Goal: Use online tool/utility: Use online tool/utility

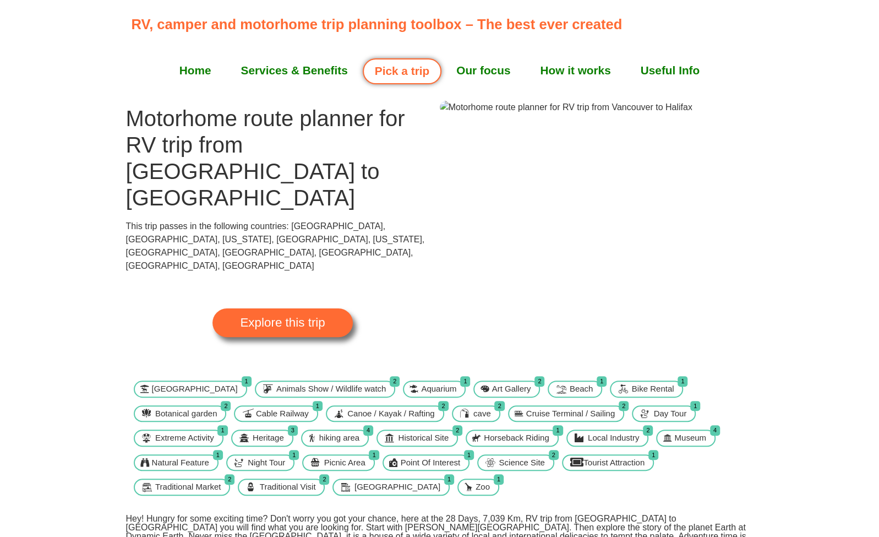
click at [254, 308] on link "Explore this trip" at bounding box center [283, 322] width 140 height 29
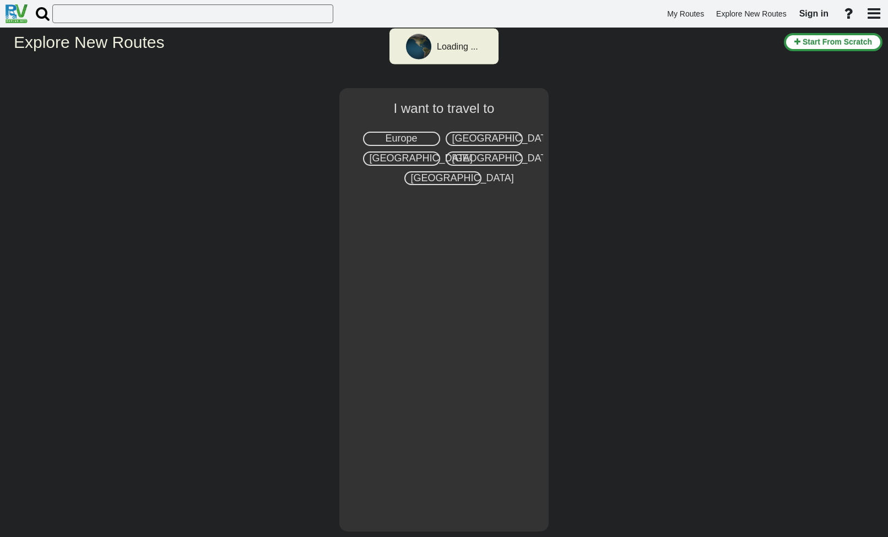
select select "number:8"
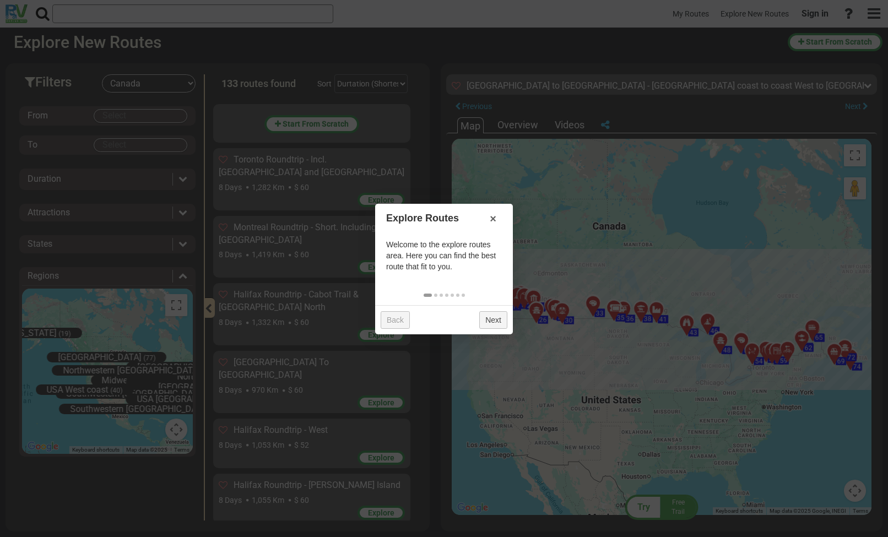
scroll to position [7493, 0]
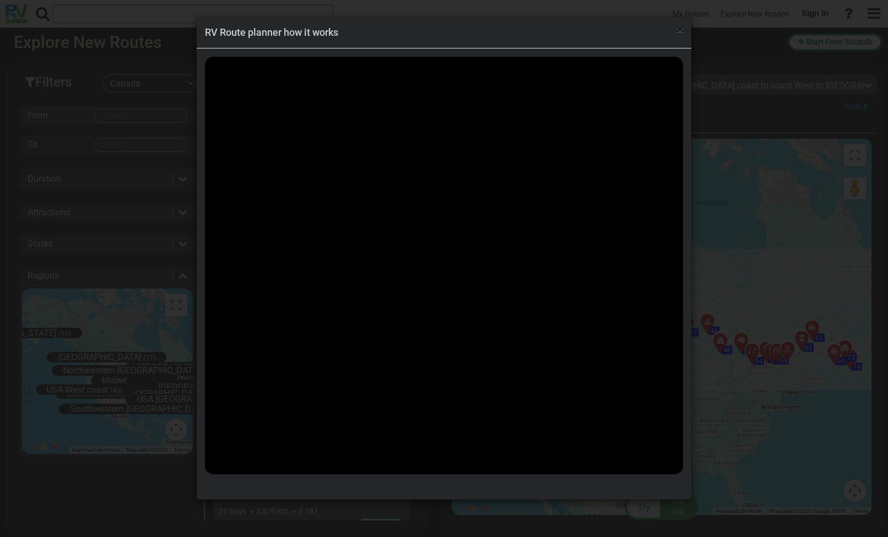
click at [678, 30] on span "×" at bounding box center [680, 29] width 6 height 13
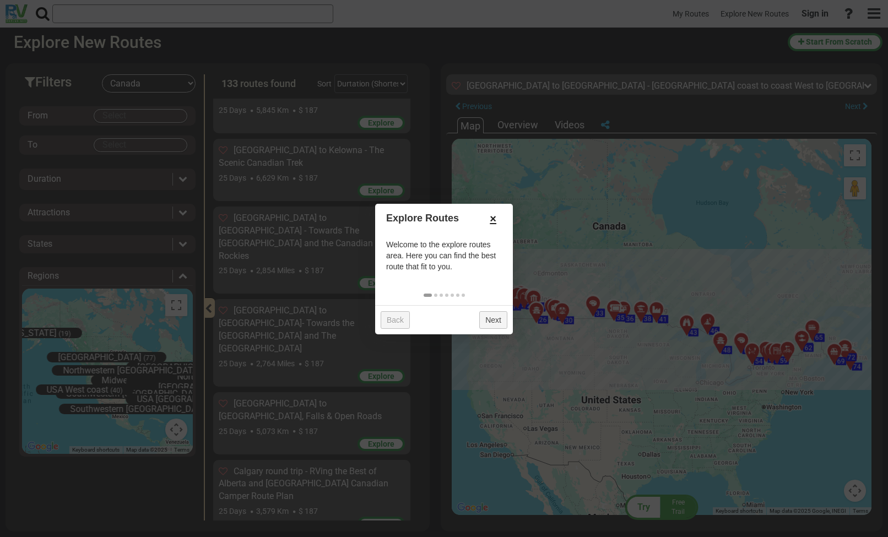
click at [493, 216] on link "×" at bounding box center [493, 218] width 18 height 19
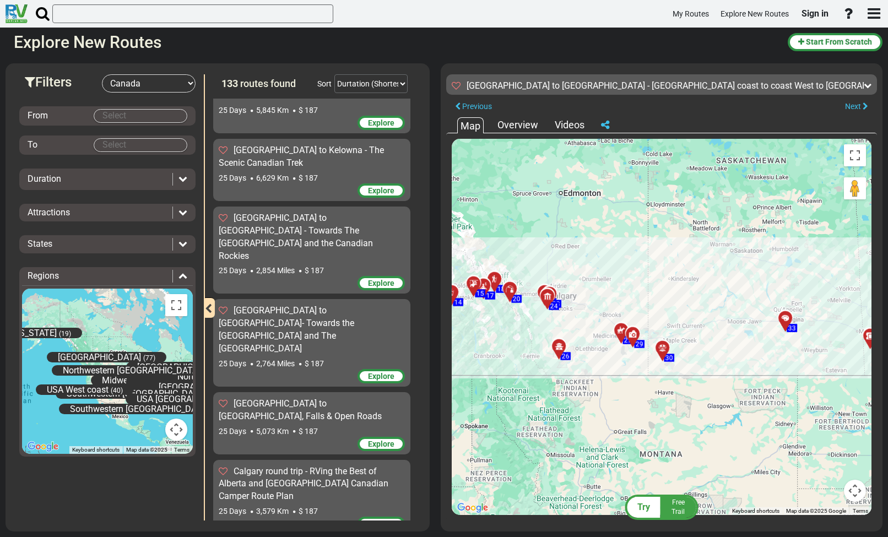
drag, startPoint x: 582, startPoint y: 380, endPoint x: 710, endPoint y: 245, distance: 185.8
click at [710, 245] on div "To activate drag with keyboard, press Alt + Enter. Once in keyboard drag state,…" at bounding box center [662, 327] width 420 height 376
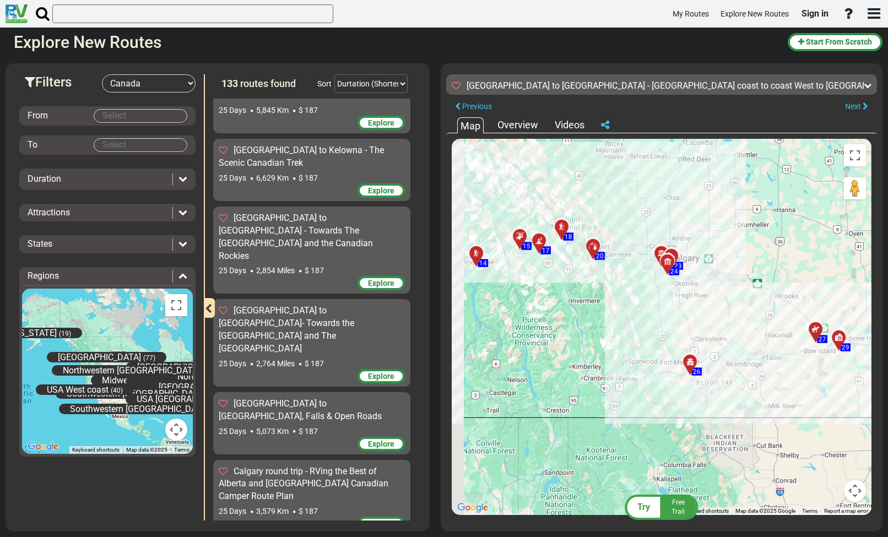
drag, startPoint x: 645, startPoint y: 301, endPoint x: 887, endPoint y: 257, distance: 246.3
click at [887, 257] on div "Filters -- Select Destination -- Europe United States Canada Australia New Zeal…" at bounding box center [444, 297] width 888 height 479
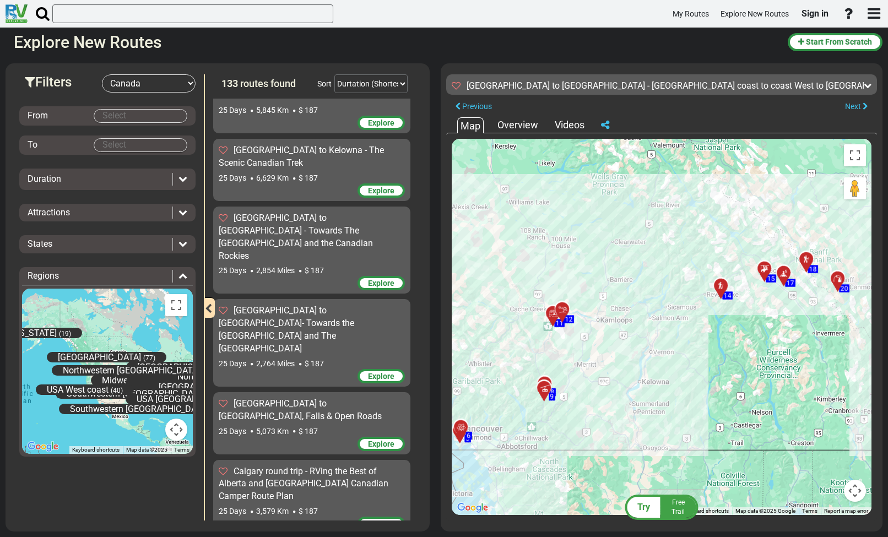
drag, startPoint x: 653, startPoint y: 189, endPoint x: 888, endPoint y: 222, distance: 237.4
click at [887, 222] on html "My Routes Explore New Routes Sign in ×" at bounding box center [444, 268] width 888 height 537
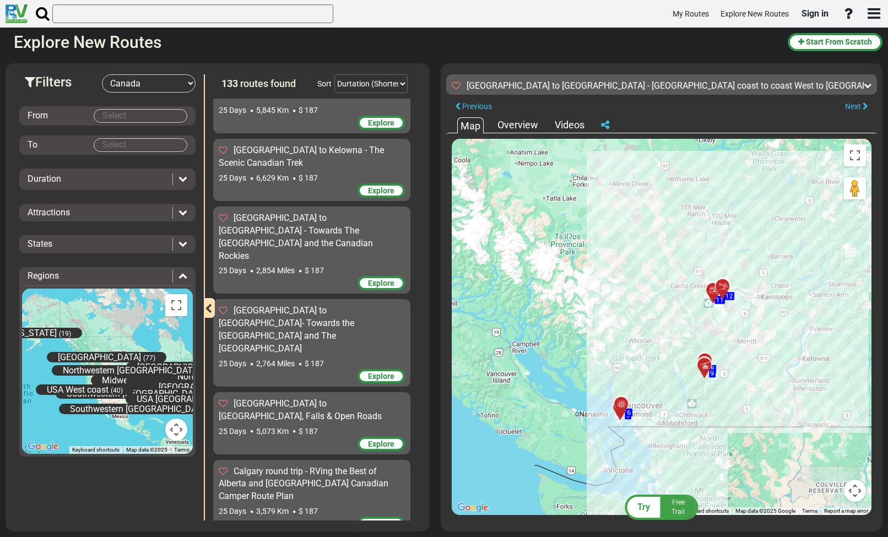
drag, startPoint x: 616, startPoint y: 213, endPoint x: 778, endPoint y: 189, distance: 163.0
click at [778, 189] on div "To activate drag with keyboard, press Alt + Enter. Once in keyboard drag state,…" at bounding box center [662, 327] width 420 height 376
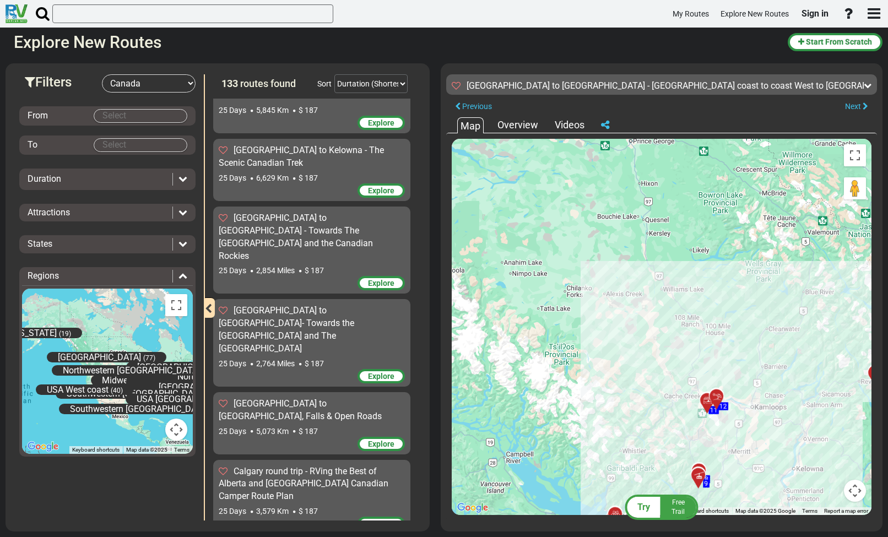
drag, startPoint x: 672, startPoint y: 217, endPoint x: 665, endPoint y: 327, distance: 110.4
click at [665, 327] on div "To activate drag with keyboard, press Alt + Enter. Once in keyboard drag state,…" at bounding box center [662, 327] width 420 height 376
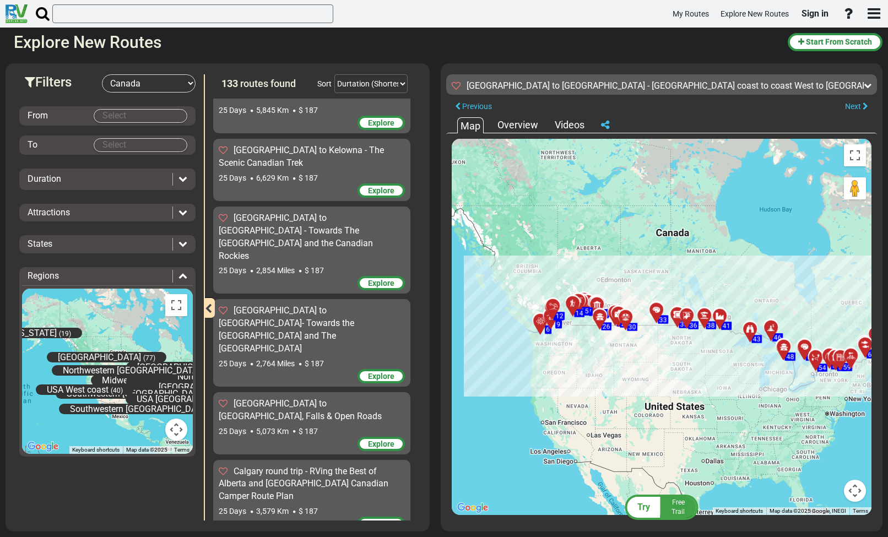
drag, startPoint x: 706, startPoint y: 250, endPoint x: 588, endPoint y: 227, distance: 120.6
click at [588, 227] on div "To activate drag with keyboard, press Alt + Enter. Once in keyboard drag state,…" at bounding box center [662, 327] width 420 height 376
